Goal: Transaction & Acquisition: Purchase product/service

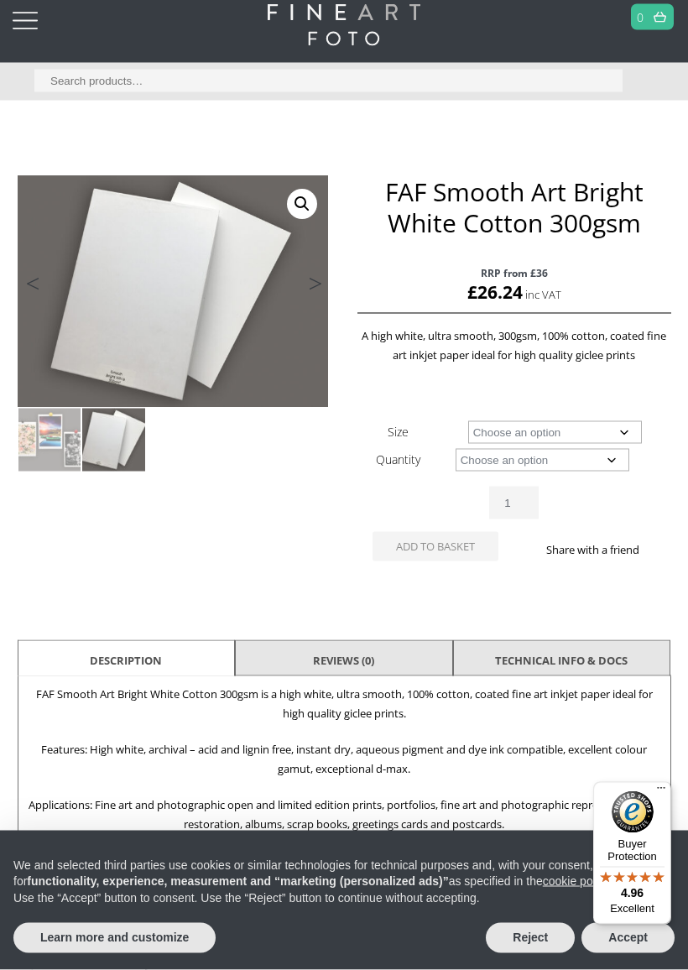
scroll to position [108, 0]
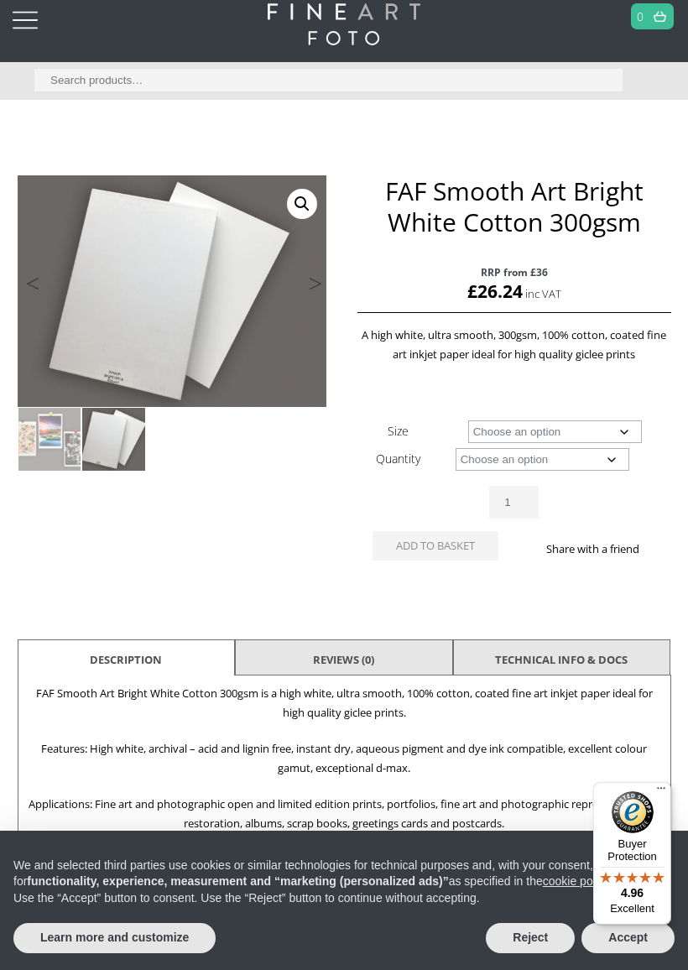
click at [96, 258] on img at bounding box center [462, 506] width 898 height 663
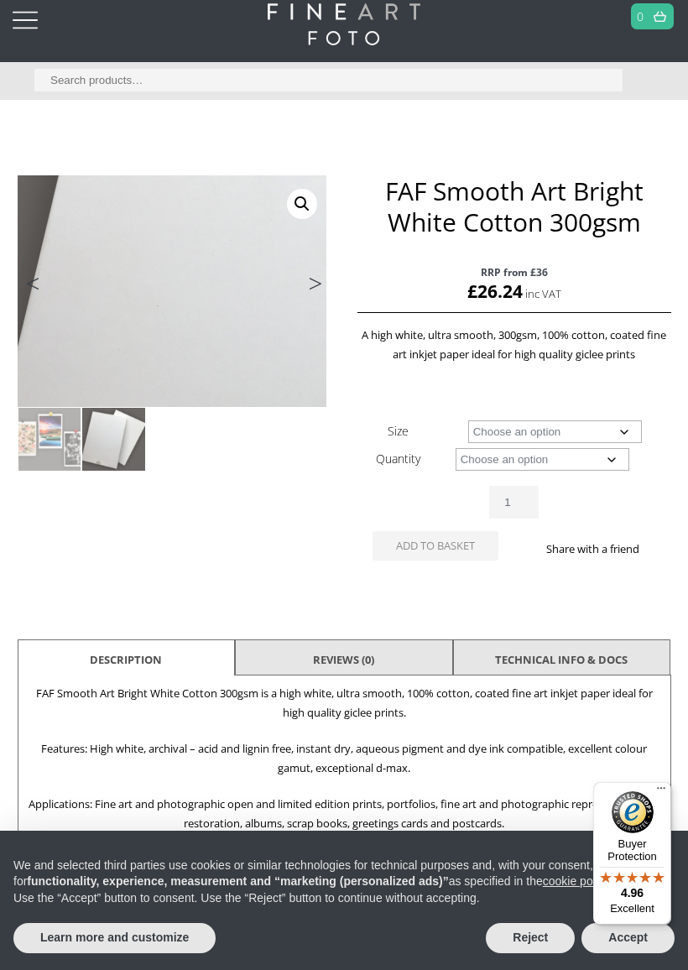
click at [302, 207] on link "🔍" at bounding box center [302, 204] width 30 height 30
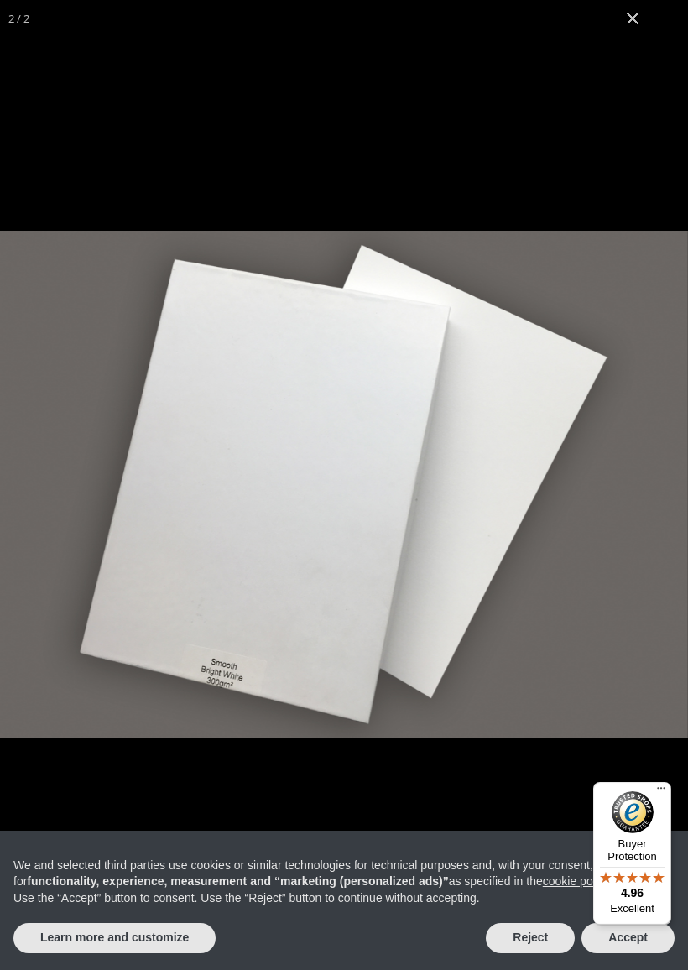
click at [410, 554] on img "Full screen image" at bounding box center [344, 485] width 688 height 508
click at [638, 20] on button "Close (Esc)" at bounding box center [632, 18] width 37 height 37
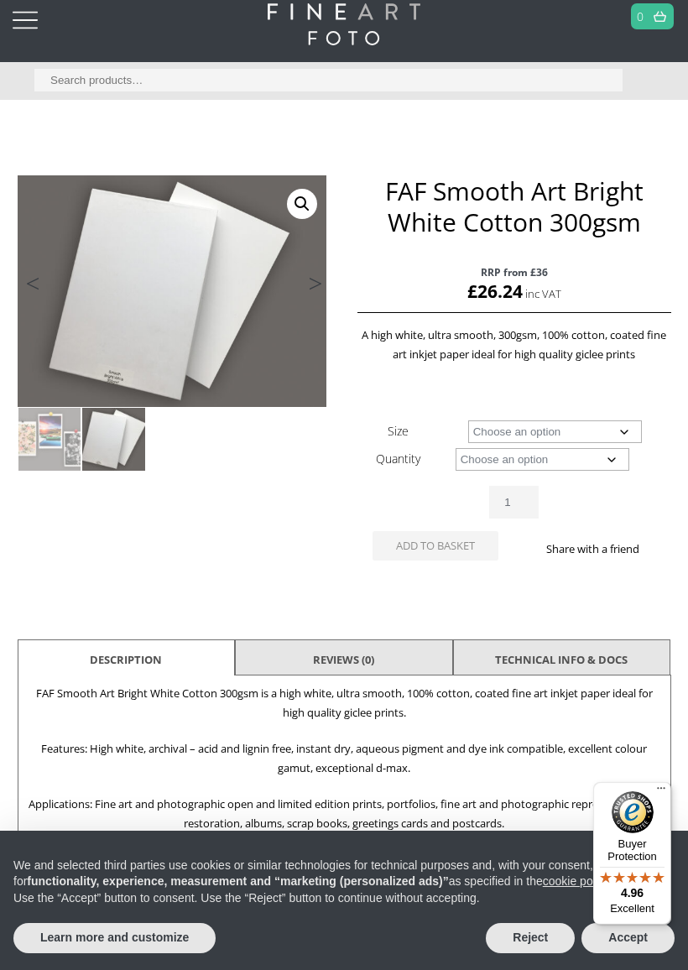
click at [602, 428] on select "Choose an option A4 Sheet A3 Sheet A3+ Sheet A2 Sheet" at bounding box center [555, 431] width 174 height 23
select select "a4-sheet"
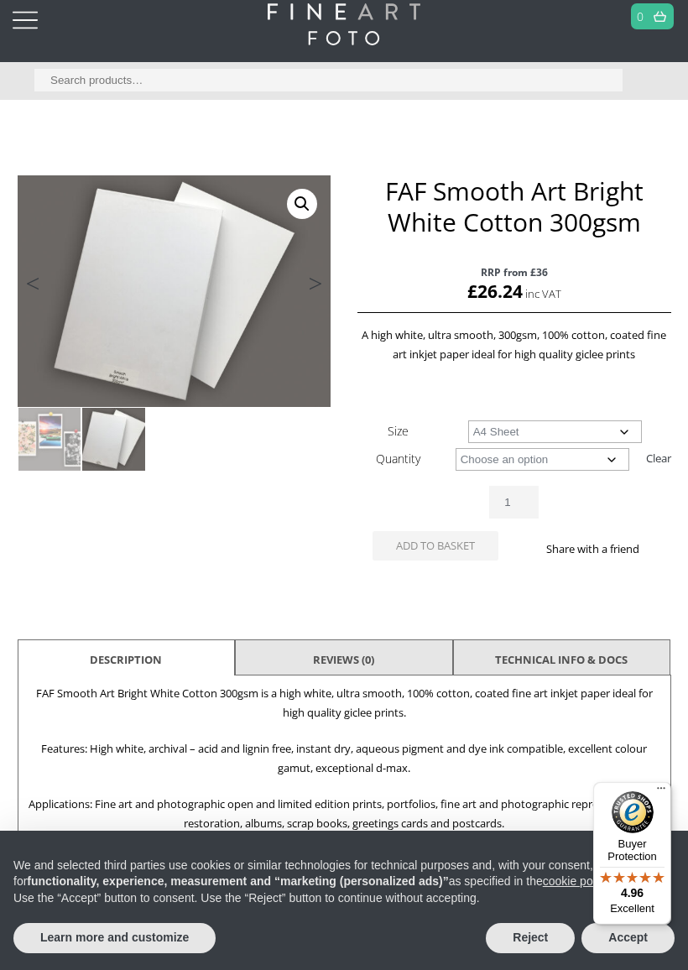
click at [592, 460] on select "Choose an option 25 Sheets" at bounding box center [543, 459] width 174 height 23
select select "25-sheets"
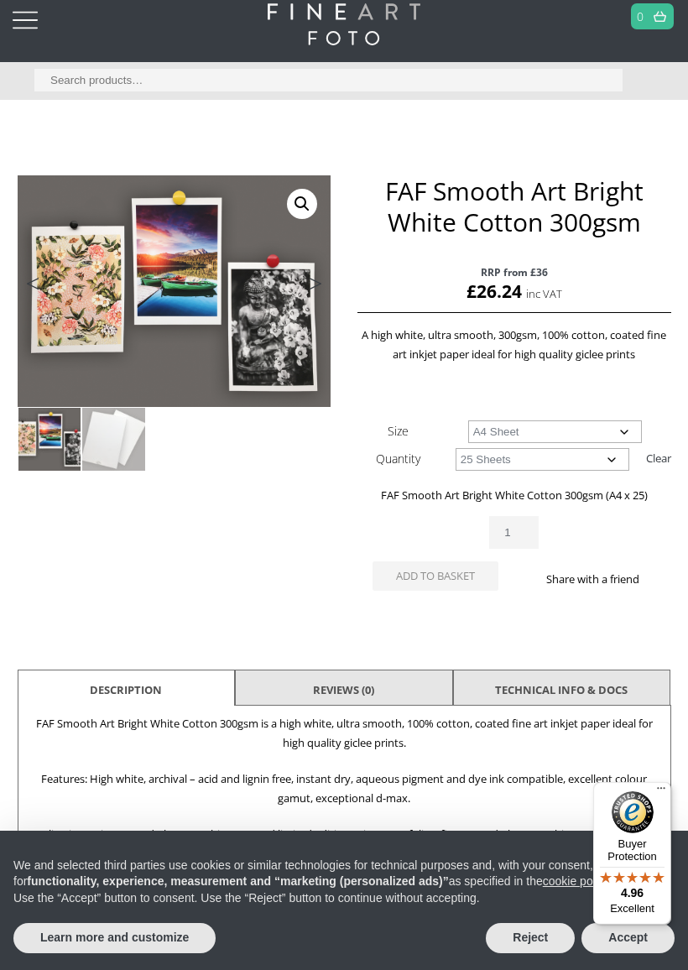
click at [460, 573] on button "Add to basket" at bounding box center [435, 575] width 126 height 29
click at [586, 430] on select "Choose an option A4 Sheet A3 Sheet A3+ Sheet A2 Sheet" at bounding box center [555, 431] width 174 height 23
click at [539, 461] on select "Choose an option 25 Sheets" at bounding box center [543, 459] width 174 height 23
click at [560, 430] on select "Choose an option A4 Sheet A3 Sheet A3+ Sheet A2 Sheet" at bounding box center [555, 431] width 174 height 23
click at [570, 430] on select "Choose an option A4 Sheet A3 Sheet A3+ Sheet A2 Sheet" at bounding box center [555, 431] width 174 height 23
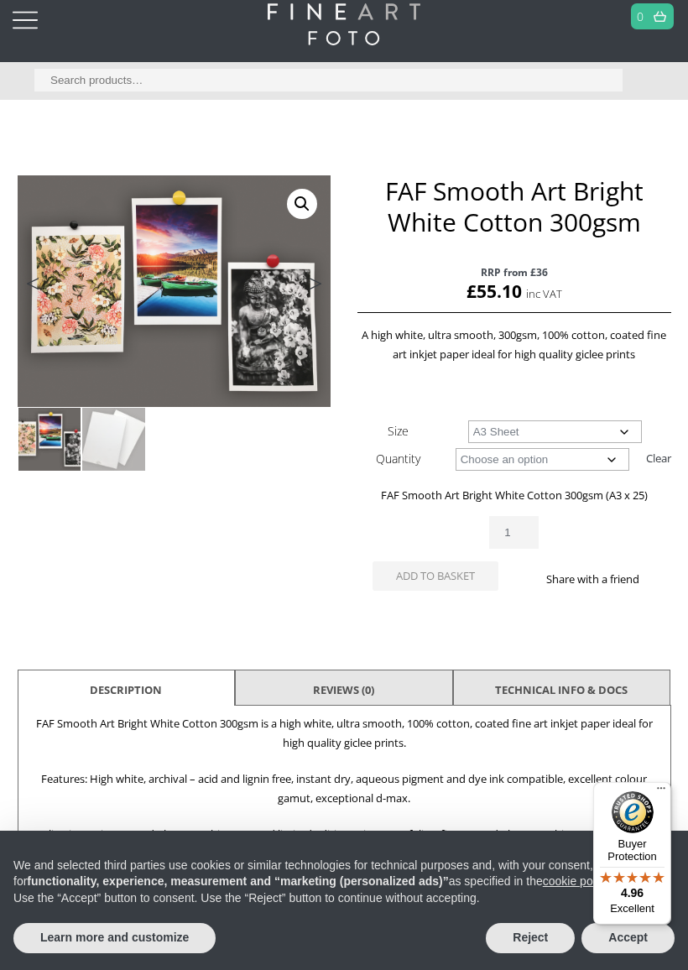
click at [570, 432] on select "Choose an option A4 Sheet A3 Sheet A3+ Sheet A2 Sheet" at bounding box center [555, 431] width 174 height 23
select select "a4-sheet"
click at [457, 572] on button "Add to basket" at bounding box center [435, 575] width 126 height 29
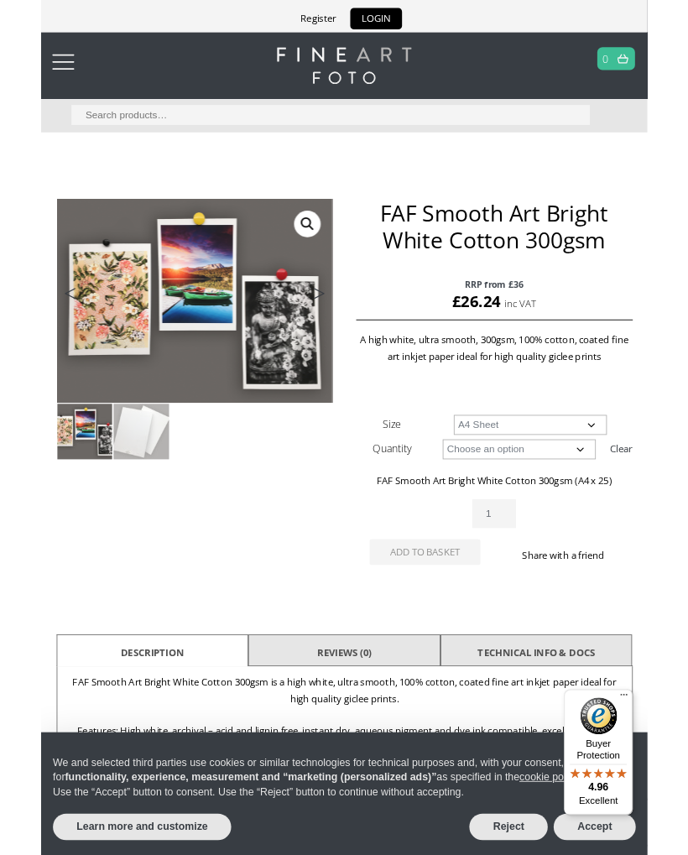
scroll to position [0, 0]
